Goal: Information Seeking & Learning: Learn about a topic

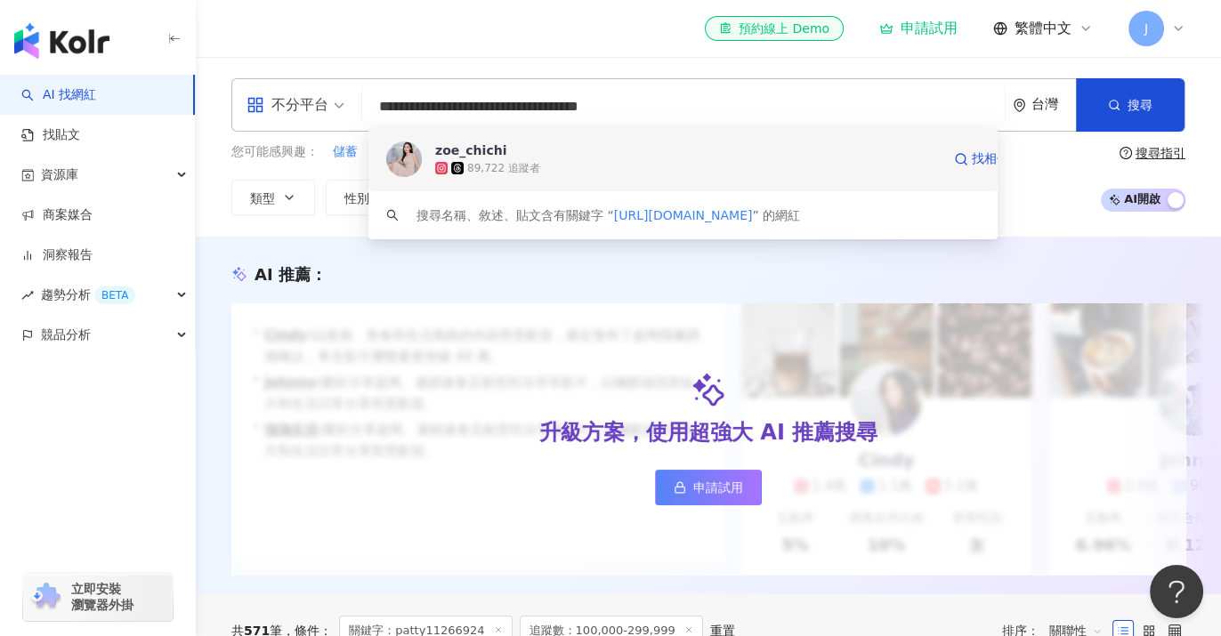
click at [489, 161] on div "89,722 追蹤者" at bounding box center [503, 168] width 73 height 15
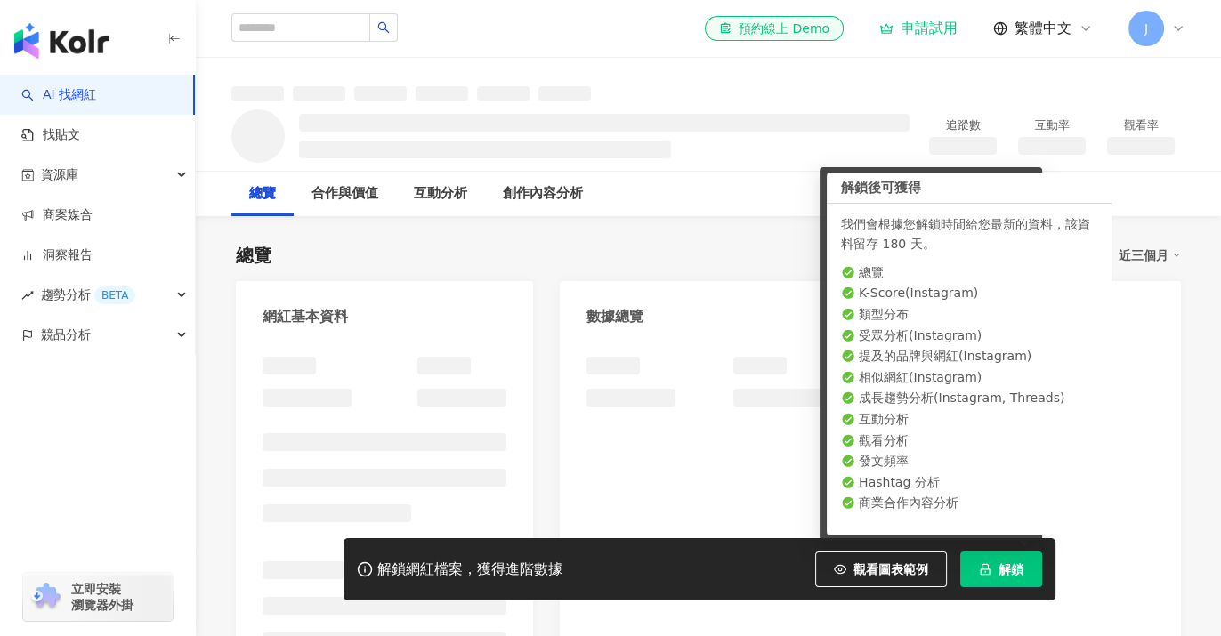
click at [692, 250] on div "總覽 最後更新日期：無 近三個月" at bounding box center [708, 255] width 945 height 25
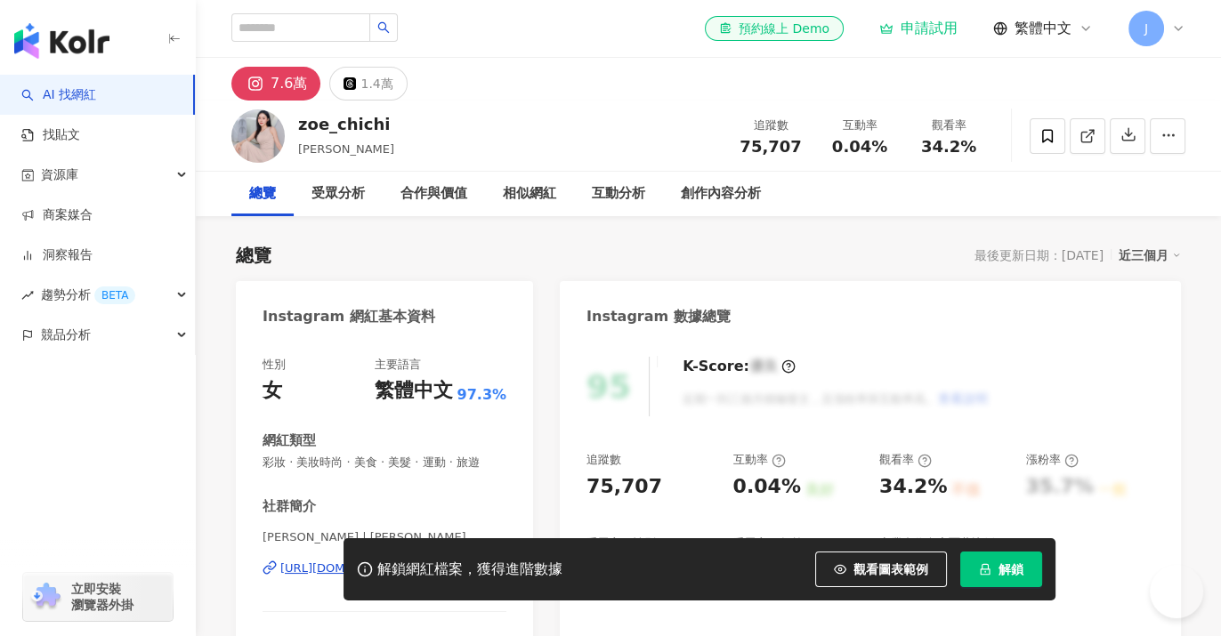
click at [719, 256] on div "總覽 最後更新日期：[DATE] 近三個月" at bounding box center [708, 255] width 945 height 25
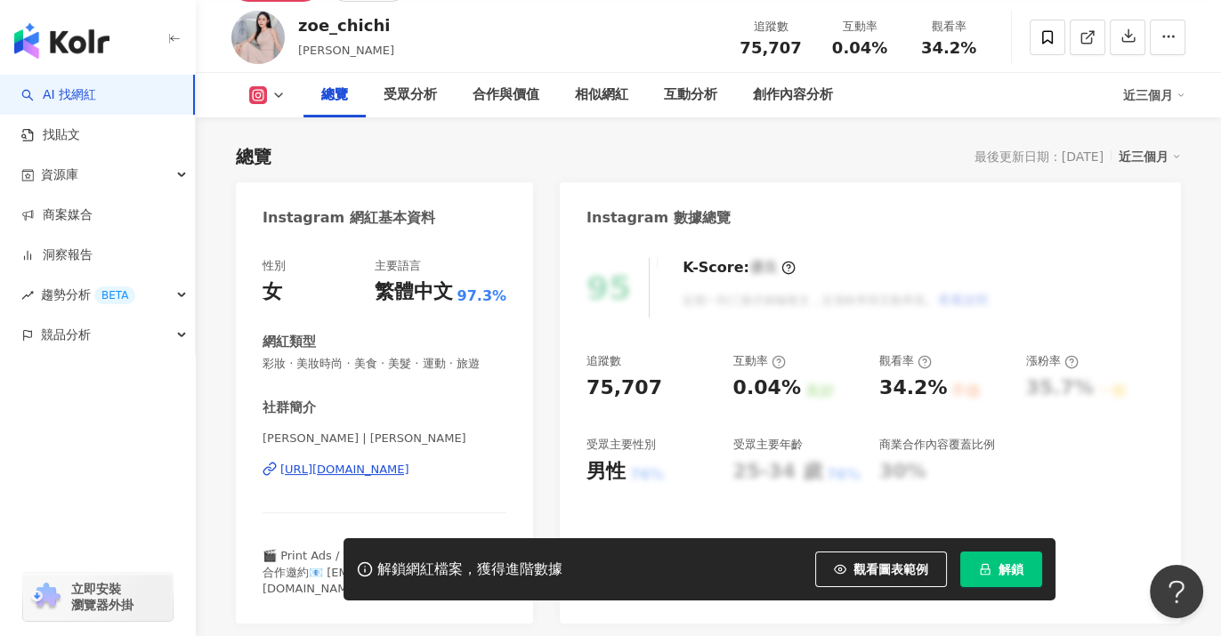
click at [81, 462] on div "button" at bounding box center [98, 413] width 196 height 117
click at [122, 456] on div "button" at bounding box center [98, 413] width 196 height 117
